Goal: Information Seeking & Learning: Learn about a topic

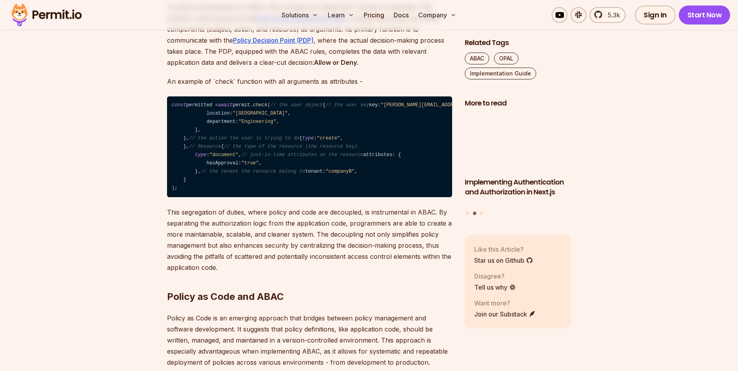
scroll to position [1095, 0]
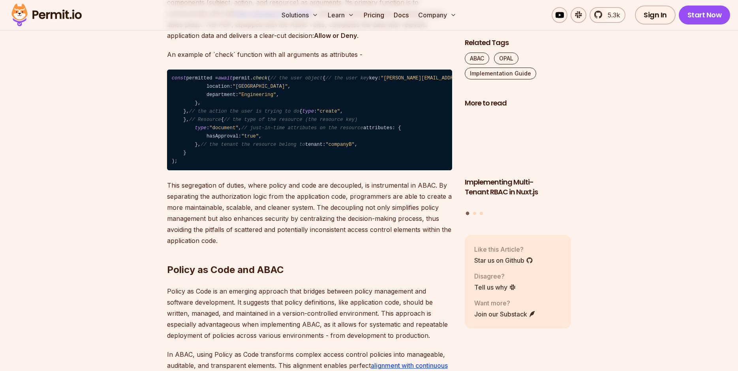
drag, startPoint x: 182, startPoint y: 199, endPoint x: 254, endPoint y: 277, distance: 105.9
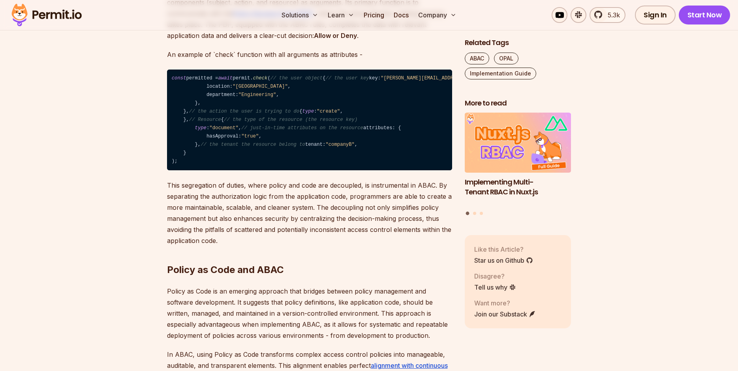
click at [254, 171] on code "const permitted = await permit. check ( // the user object { // the user key ke…" at bounding box center [309, 120] width 285 height 101
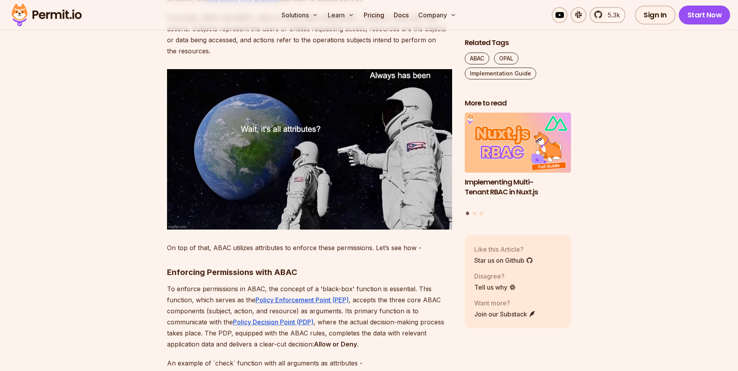
scroll to position [730, 0]
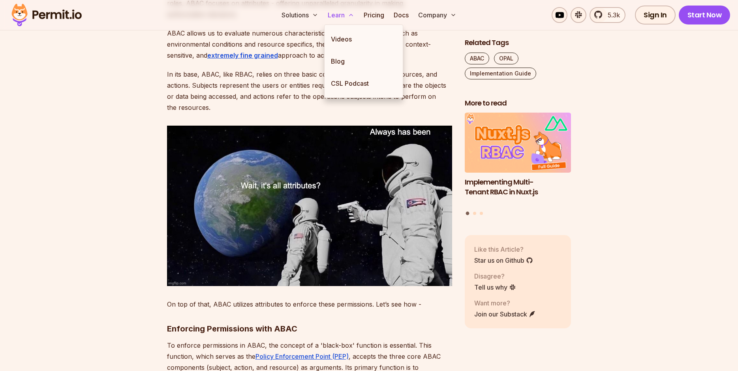
click at [344, 16] on button "Learn" at bounding box center [341, 15] width 33 height 16
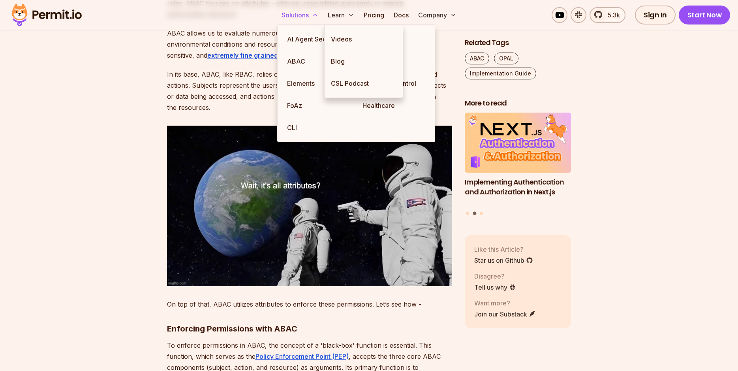
click at [310, 17] on button "Solutions" at bounding box center [299, 15] width 43 height 16
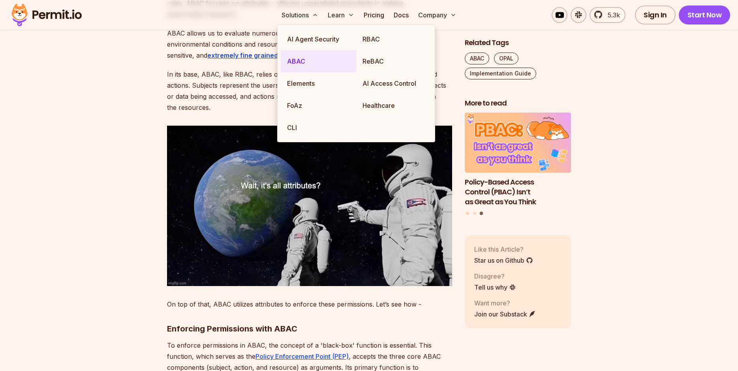
click at [305, 65] on link "ABAC" at bounding box center [318, 61] width 75 height 22
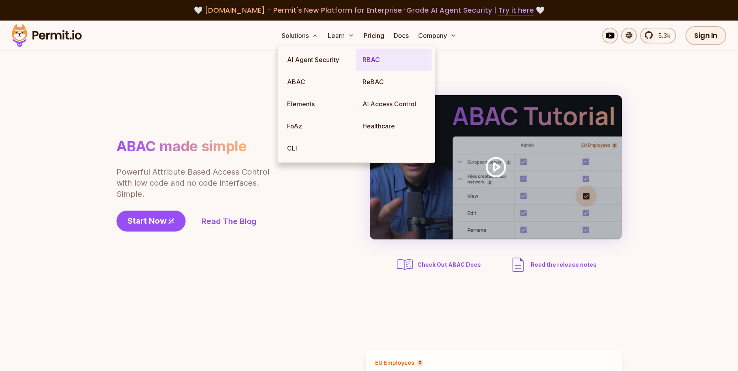
click at [379, 56] on link "RBAC" at bounding box center [393, 60] width 75 height 22
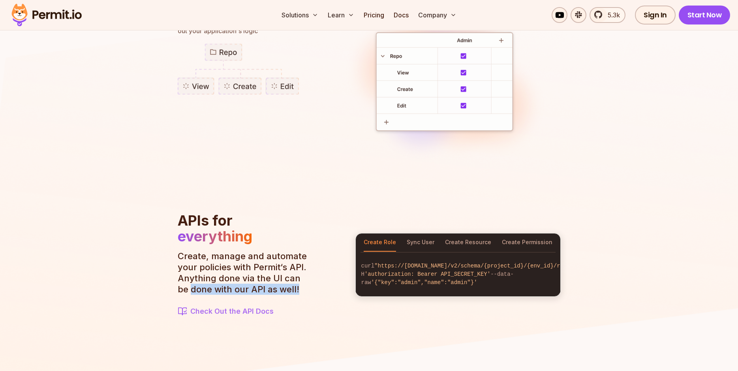
drag, startPoint x: 472, startPoint y: 271, endPoint x: 328, endPoint y: 273, distance: 144.5
click at [356, 273] on code "curl "https://[DOMAIN_NAME]/v2/schema/{project_id}/{env_id}/roles" -H 'authoriz…" at bounding box center [458, 275] width 205 height 38
click at [483, 277] on span "'authorization: Bearer API_SECRET_KEY'" at bounding box center [427, 274] width 126 height 6
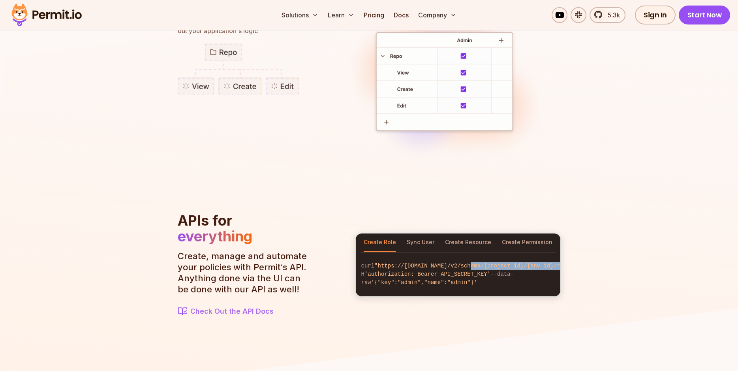
drag, startPoint x: 457, startPoint y: 271, endPoint x: 339, endPoint y: 278, distance: 118.3
click at [356, 278] on code "curl "https://[DOMAIN_NAME]/v2/schema/{project_id}/{env_id}/roles" -H 'authoriz…" at bounding box center [458, 275] width 205 height 38
click at [467, 293] on code "curl "https://[DOMAIN_NAME]/v2/schema/{project_id}/{env_id}/roles" -H 'authoriz…" at bounding box center [458, 275] width 205 height 38
click at [427, 239] on button "Sync User" at bounding box center [421, 242] width 28 height 18
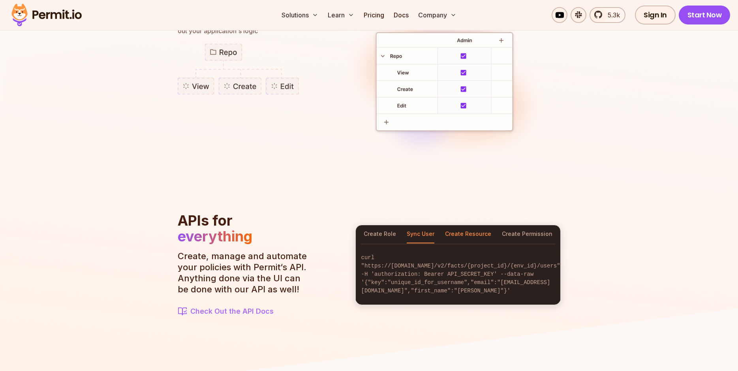
click at [471, 241] on button "Create Resource" at bounding box center [468, 234] width 46 height 18
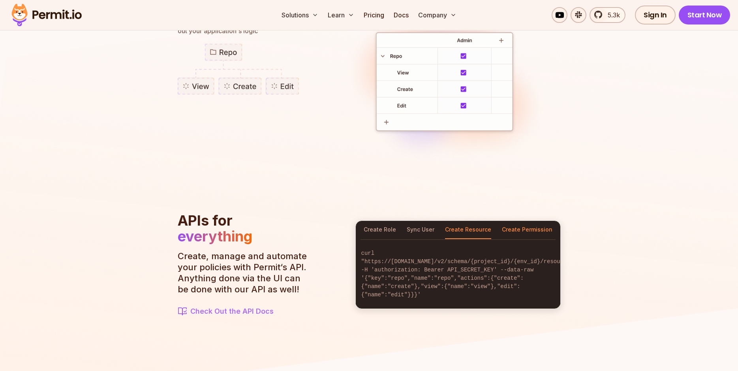
click at [516, 232] on button "Create Permission" at bounding box center [527, 230] width 51 height 18
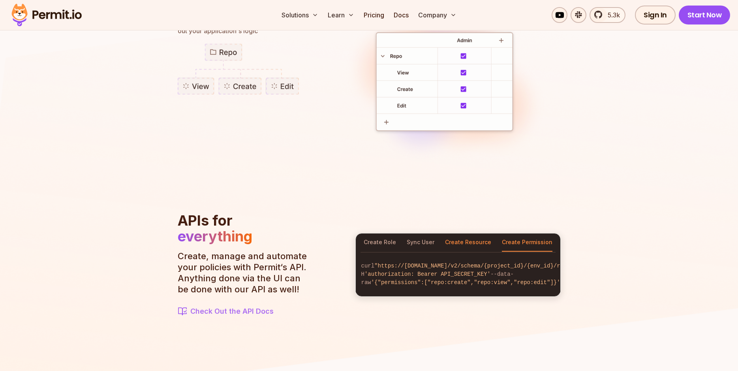
click at [482, 244] on button "Create Resource" at bounding box center [468, 242] width 46 height 18
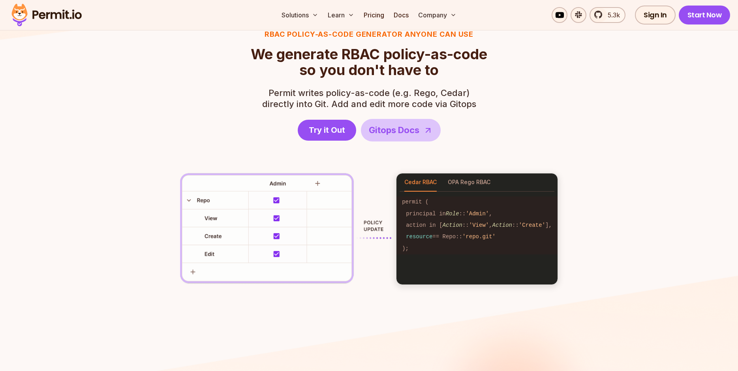
scroll to position [1095, 0]
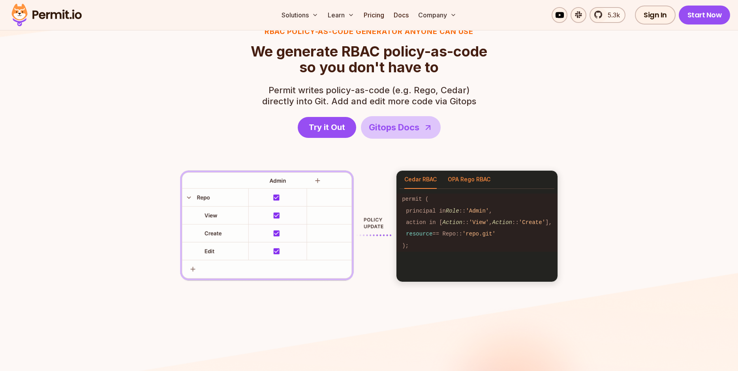
click at [479, 181] on button "OPA Rego RBAC" at bounding box center [469, 180] width 43 height 18
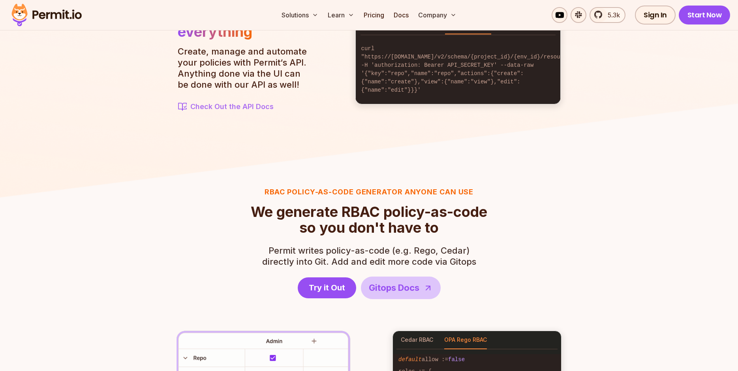
scroll to position [834, 0]
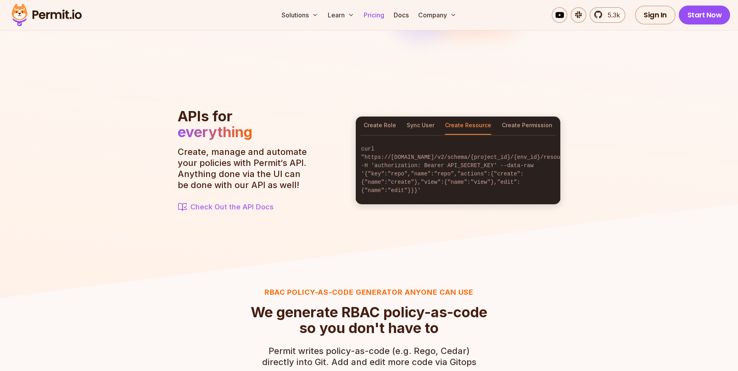
click at [370, 16] on link "Pricing" at bounding box center [374, 15] width 27 height 16
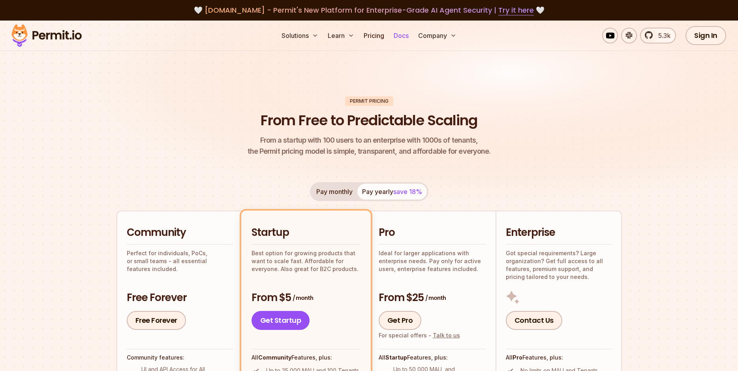
click at [400, 38] on link "Docs" at bounding box center [401, 36] width 21 height 16
